Goal: Use online tool/utility: Utilize a website feature to perform a specific function

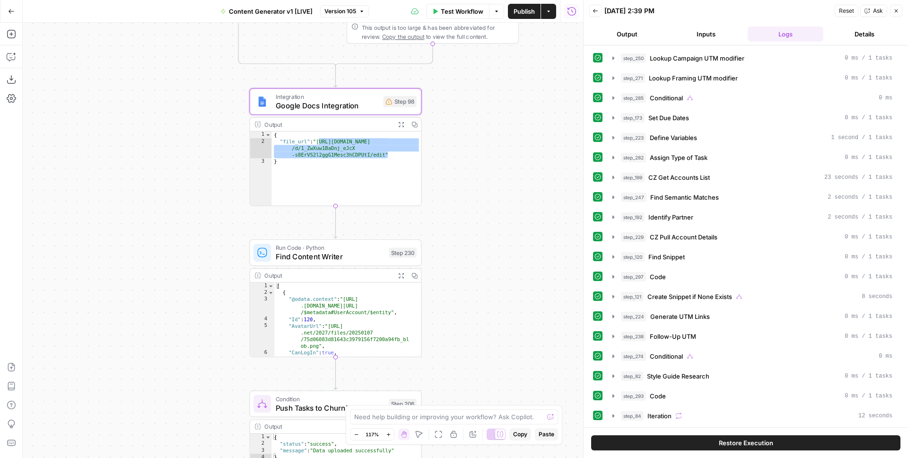
scroll to position [243, 0]
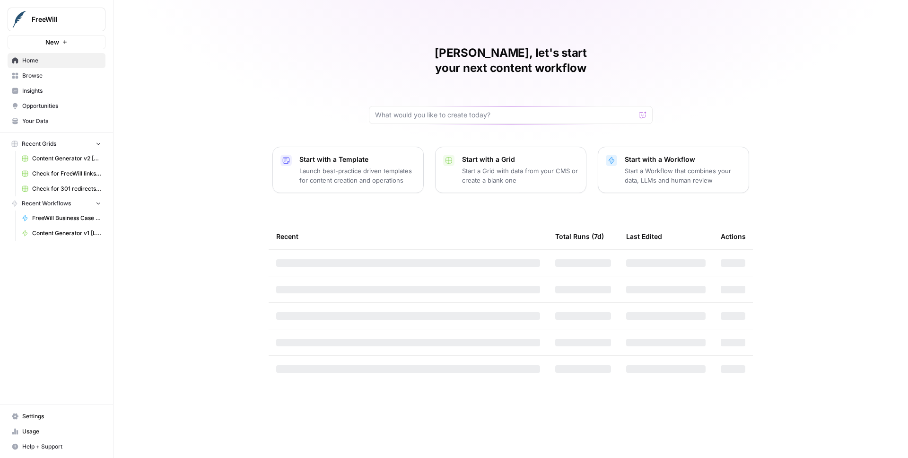
click at [58, 25] on button "FreeWill" at bounding box center [57, 20] width 98 height 24
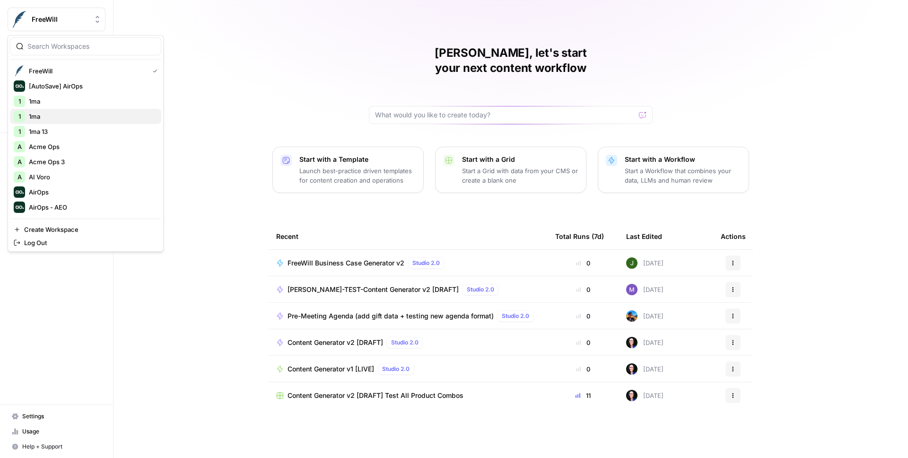
click at [59, 113] on span "1ma" at bounding box center [91, 116] width 125 height 9
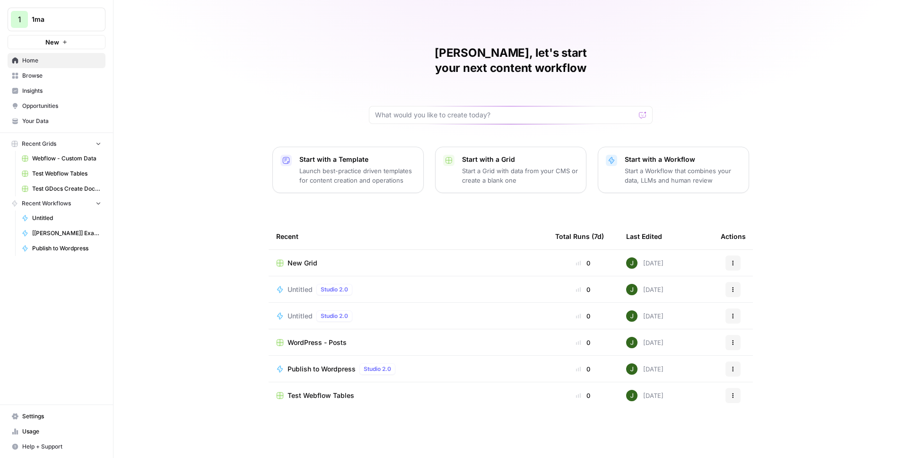
click at [303, 285] on span "Untitled" at bounding box center [299, 289] width 25 height 9
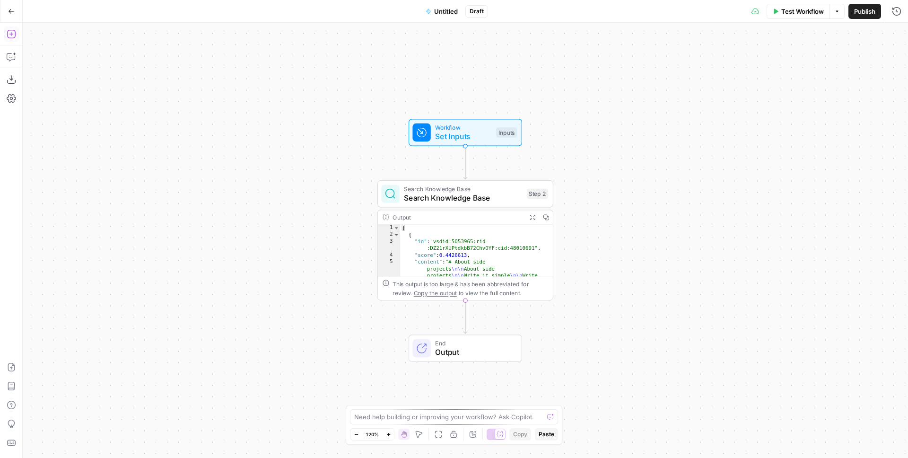
click at [7, 26] on button "Add Steps" at bounding box center [11, 33] width 15 height 15
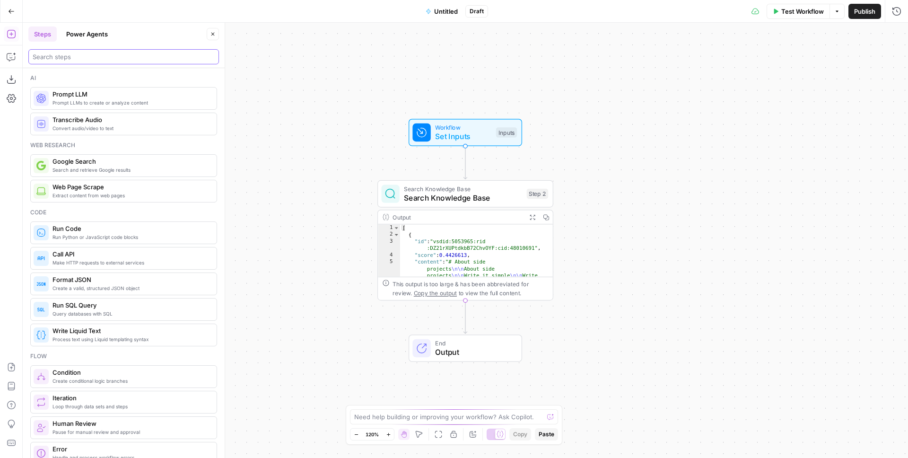
click at [94, 58] on input "search" at bounding box center [124, 56] width 182 height 9
click at [94, 96] on span "Prompt LLM" at bounding box center [130, 93] width 156 height 9
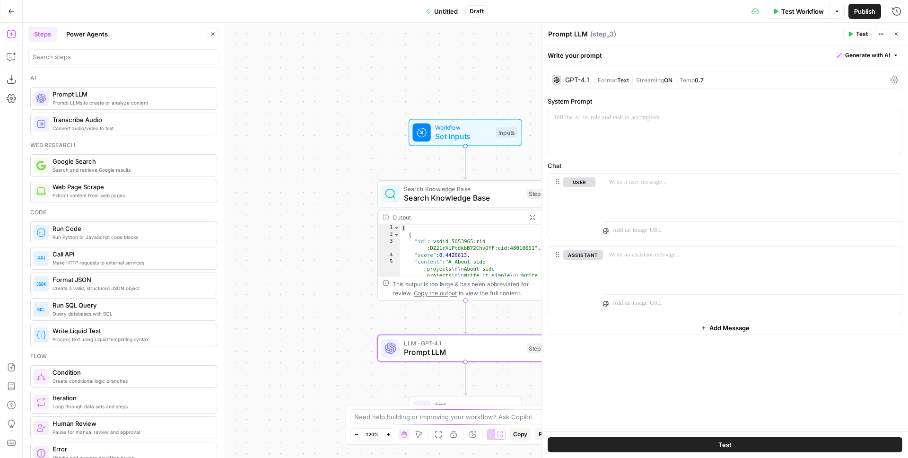
click at [605, 85] on div "GPT-4.1 | Format Text | Streaming ON | Temp 0.7" at bounding box center [724, 80] width 355 height 18
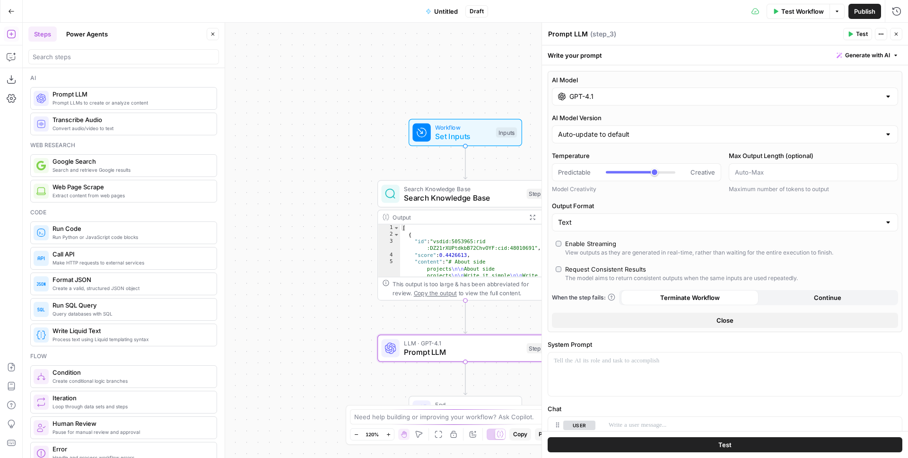
click at [602, 96] on input "GPT-4.1" at bounding box center [724, 96] width 311 height 9
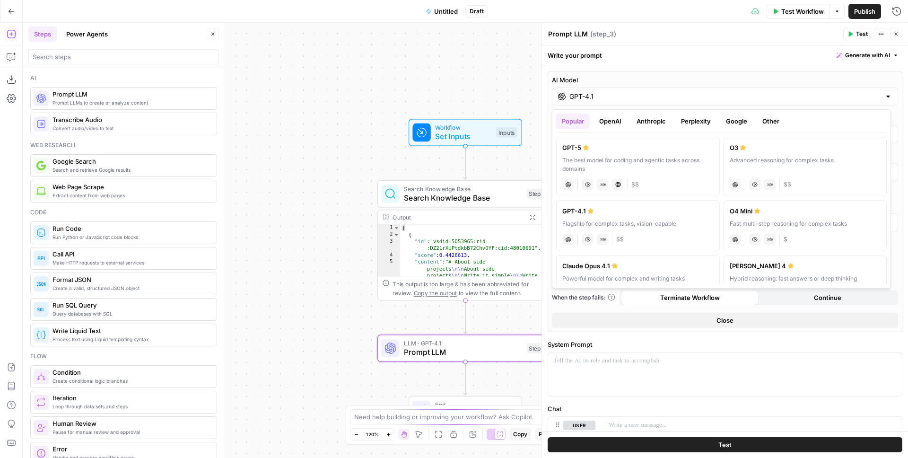
scroll to position [135, 0]
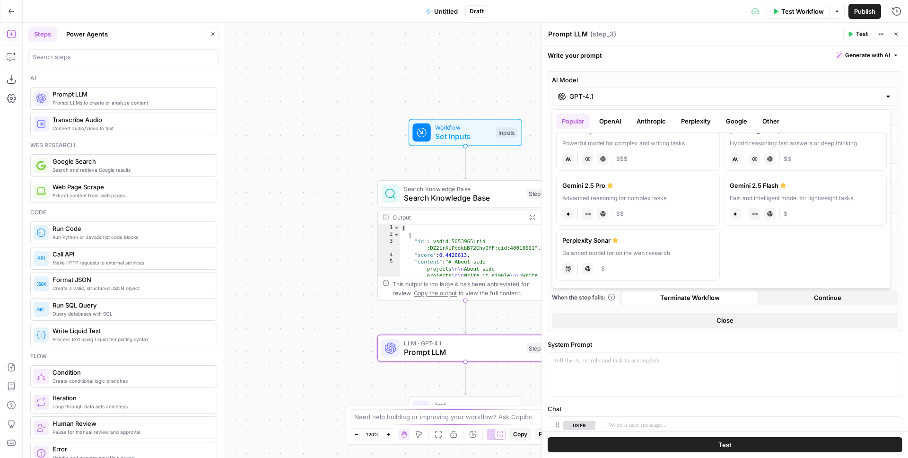
click at [769, 118] on button "Other" at bounding box center [770, 120] width 28 height 15
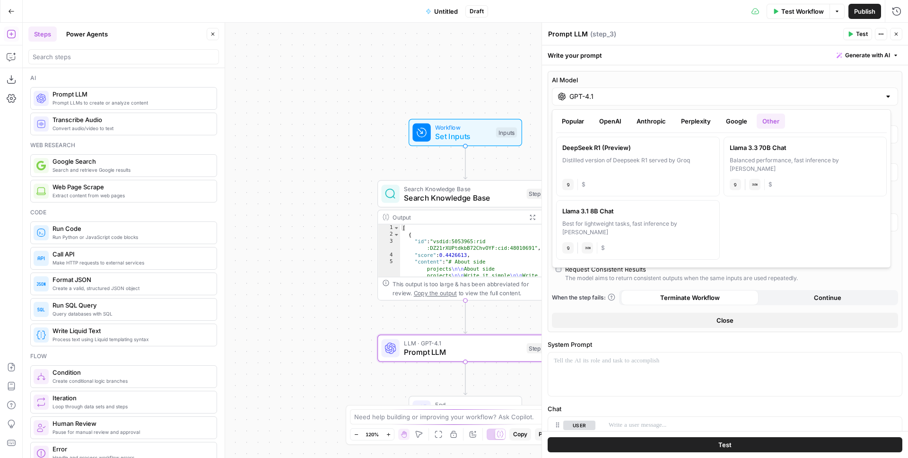
click at [737, 122] on button "Google" at bounding box center [736, 120] width 33 height 15
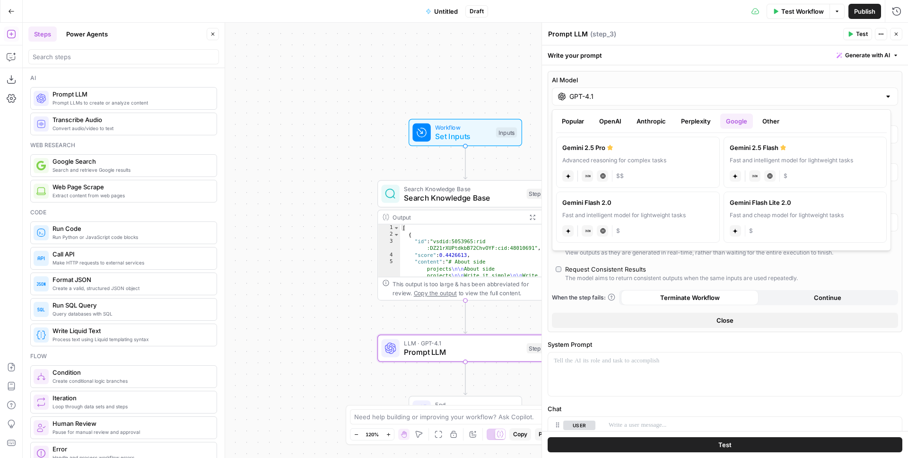
click at [702, 121] on button "Perplexity" at bounding box center [695, 120] width 41 height 15
click at [658, 116] on button "Anthropic" at bounding box center [651, 120] width 41 height 15
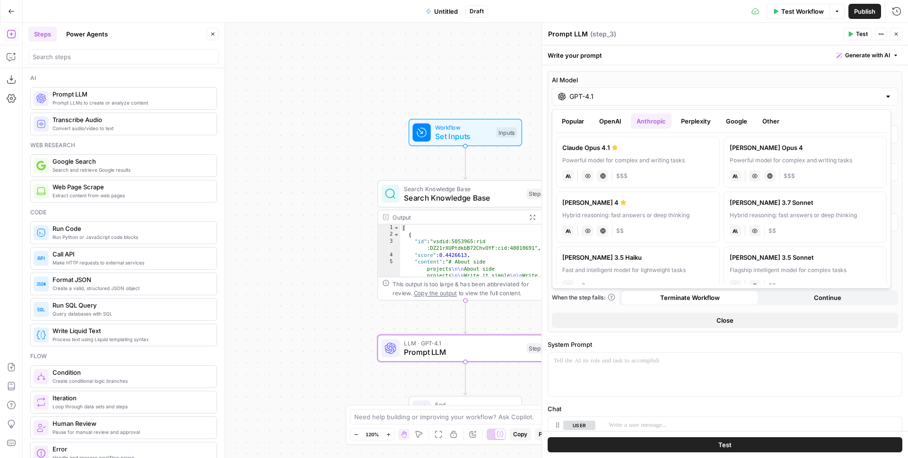
scroll to position [72, 0]
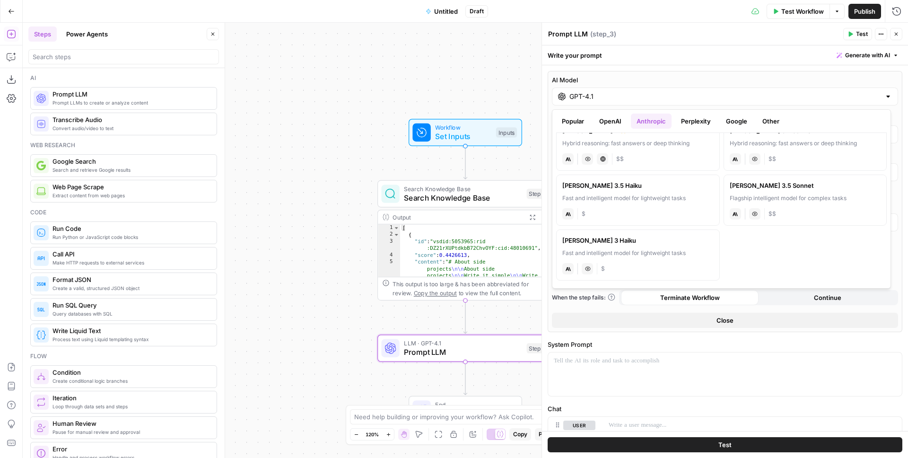
click at [608, 124] on button "OpenAI" at bounding box center [610, 120] width 34 height 15
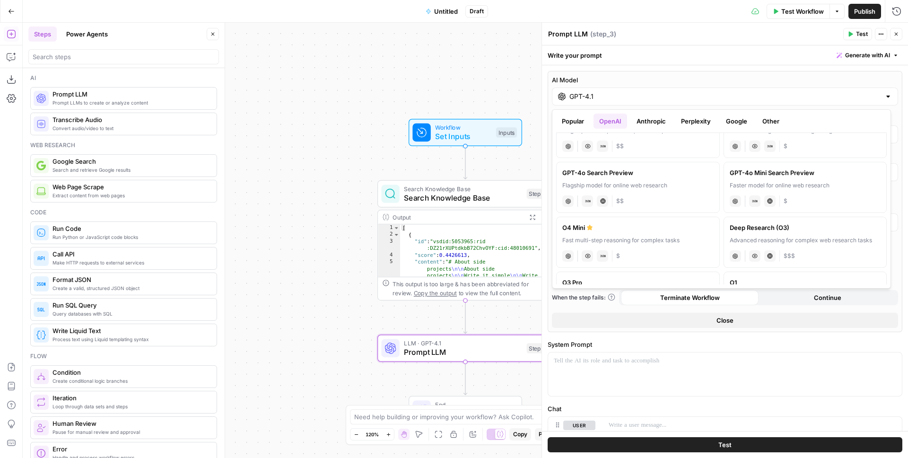
scroll to position [519, 0]
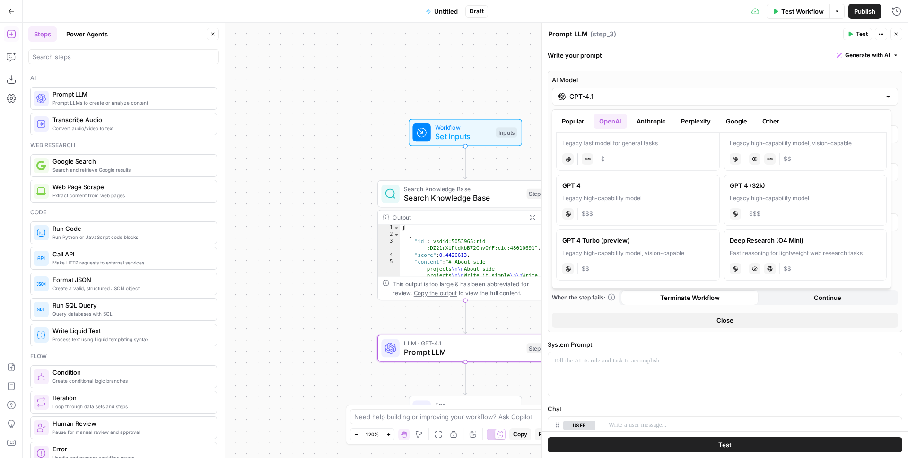
click at [563, 111] on div "Popular OpenAI Anthropic Perplexity Google Other GPT-5 The best model for codin…" at bounding box center [721, 198] width 339 height 179
click at [575, 120] on button "Popular" at bounding box center [573, 120] width 34 height 15
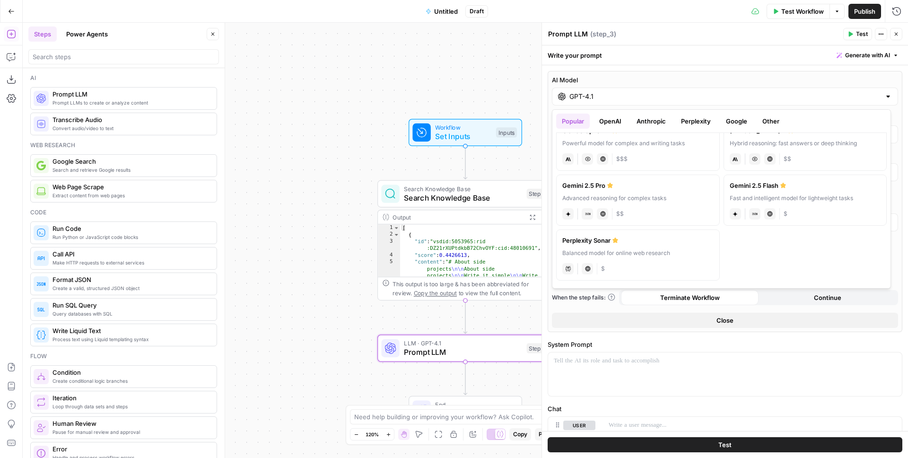
click at [785, 117] on button "Other" at bounding box center [770, 120] width 28 height 15
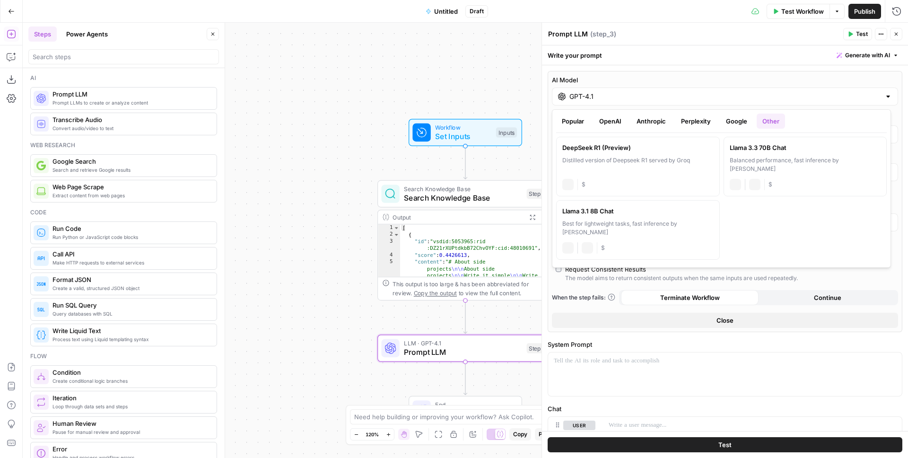
scroll to position [0, 0]
click at [728, 121] on button "Google" at bounding box center [736, 120] width 33 height 15
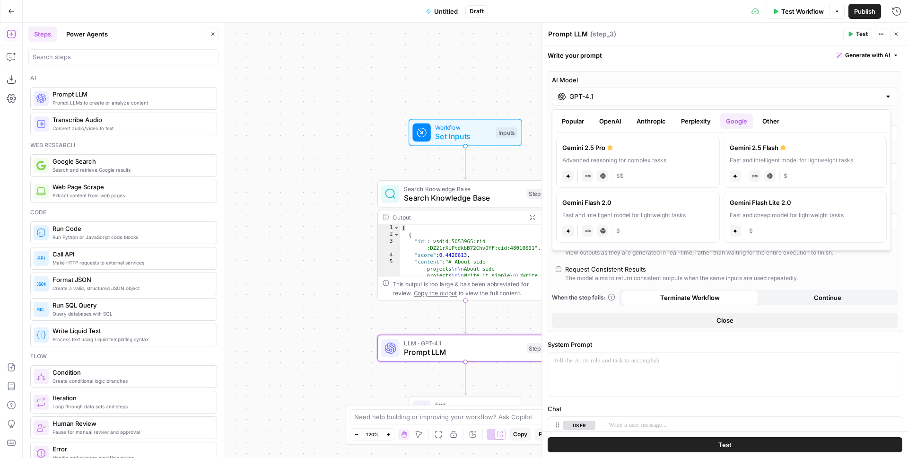
click at [703, 121] on button "Perplexity" at bounding box center [695, 120] width 41 height 15
click at [664, 121] on button "Anthropic" at bounding box center [651, 120] width 41 height 15
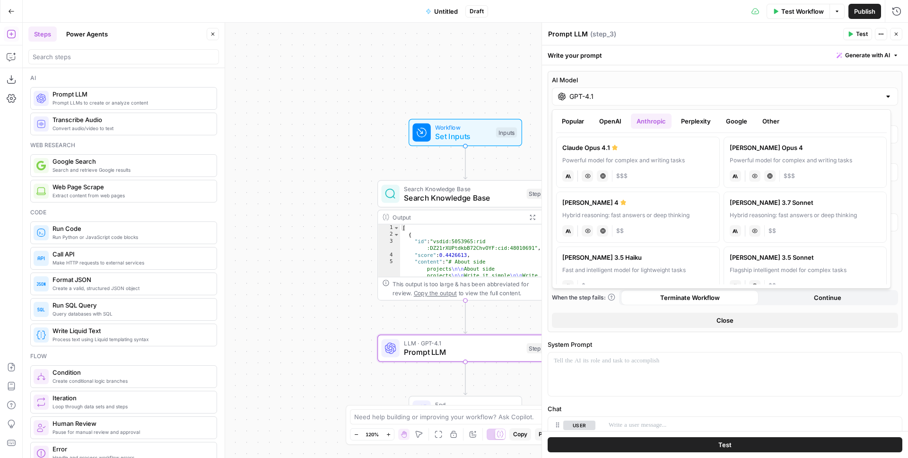
click at [619, 122] on button "OpenAI" at bounding box center [610, 120] width 34 height 15
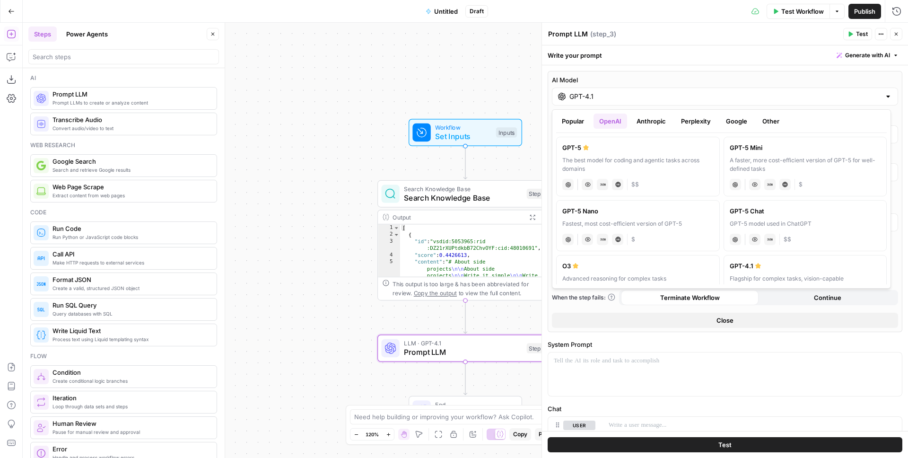
click at [570, 122] on button "Popular" at bounding box center [573, 120] width 34 height 15
